Goal: Task Accomplishment & Management: Manage account settings

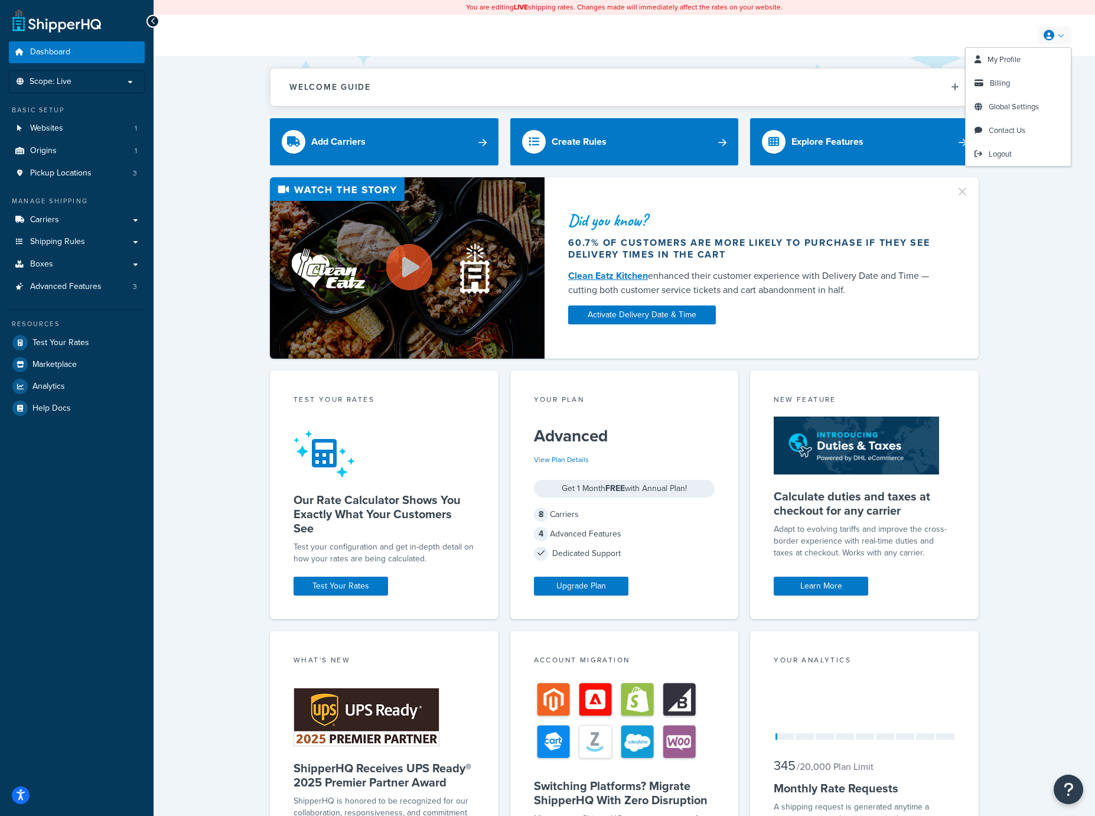
click at [1057, 35] on link at bounding box center [1055, 36] width 34 height 18
click at [1011, 84] on link "Billing" at bounding box center [1018, 83] width 105 height 24
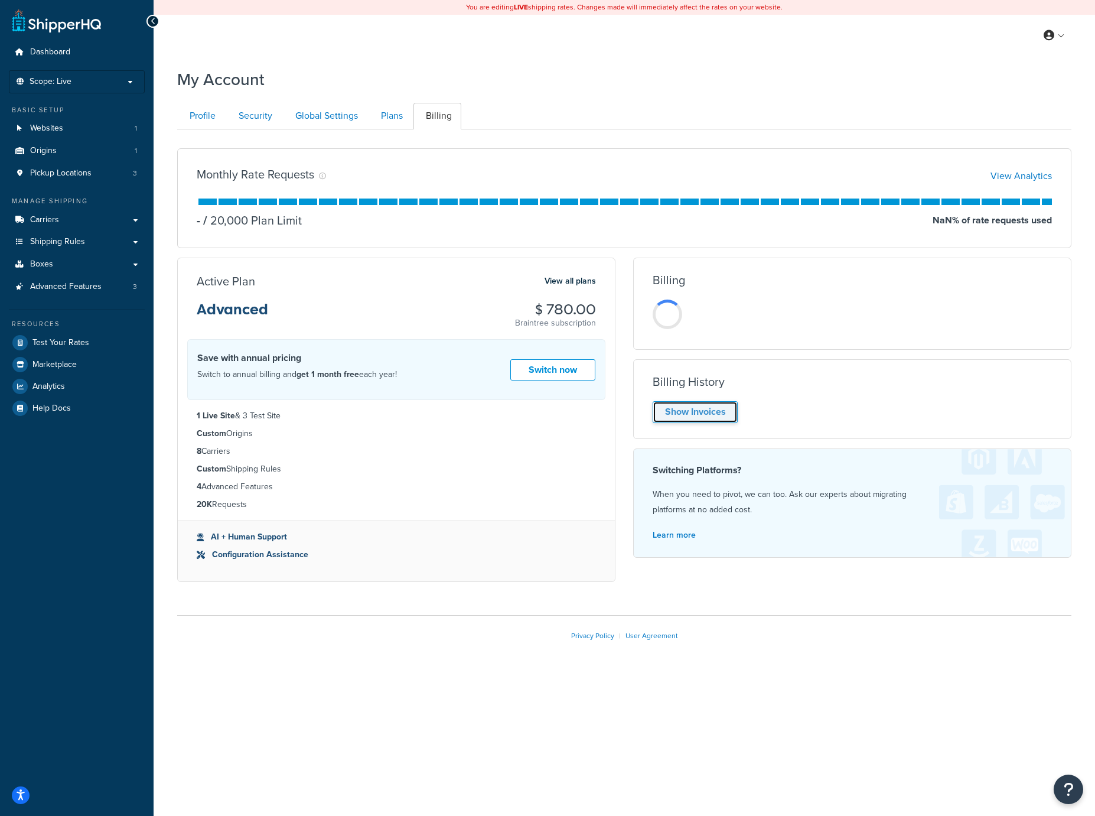
click at [711, 411] on link "Show Invoices" at bounding box center [695, 412] width 85 height 22
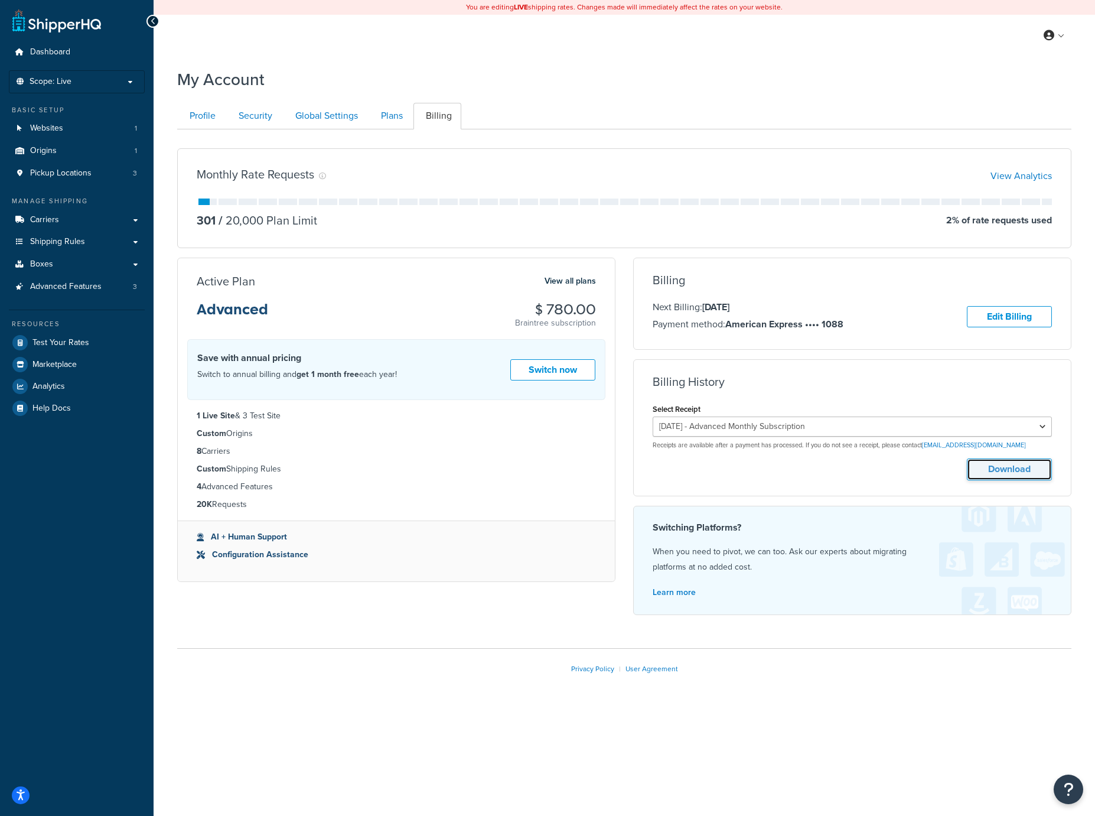
click at [1017, 467] on button "Download" at bounding box center [1009, 469] width 85 height 22
drag, startPoint x: 695, startPoint y: 70, endPoint x: 437, endPoint y: 4, distance: 265.9
click at [695, 70] on div "My Account" at bounding box center [624, 76] width 894 height 29
